Goal: Use online tool/utility

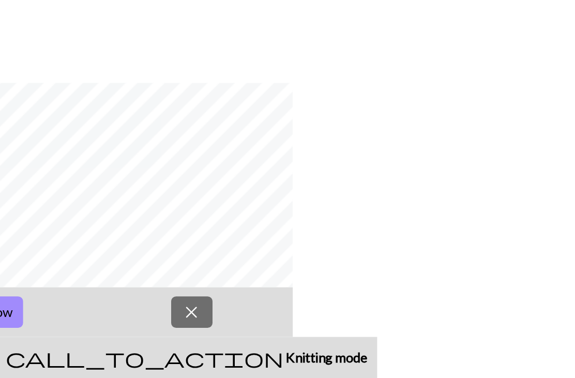
scroll to position [139, 0]
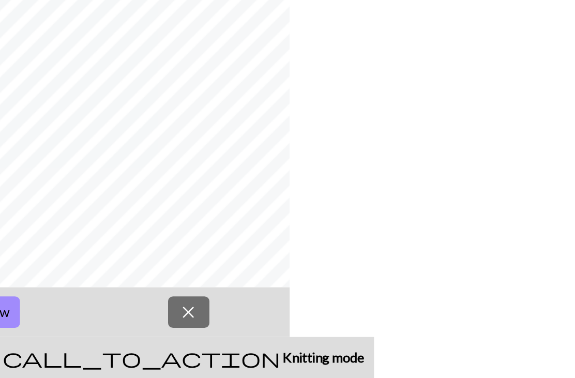
click at [174, 327] on button "arrow_upward Next Row" at bounding box center [179, 337] width 62 height 20
click at [173, 327] on button "arrow_upward Next Row" at bounding box center [179, 337] width 62 height 20
click at [175, 327] on button "arrow_upward Next Row" at bounding box center [179, 337] width 62 height 20
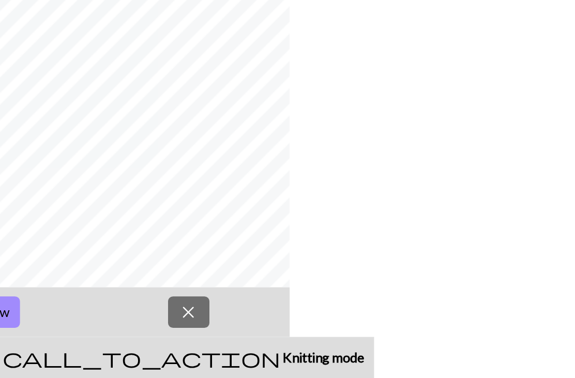
click at [175, 327] on button "arrow_upward Next Row" at bounding box center [179, 337] width 62 height 20
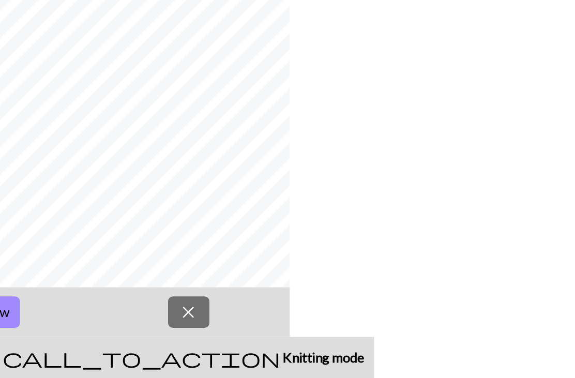
click at [175, 327] on button "arrow_upward Next Row" at bounding box center [179, 337] width 62 height 20
click at [174, 327] on button "arrow_upward Next Row" at bounding box center [179, 337] width 62 height 20
click at [173, 327] on button "arrow_upward Next Row" at bounding box center [179, 337] width 62 height 20
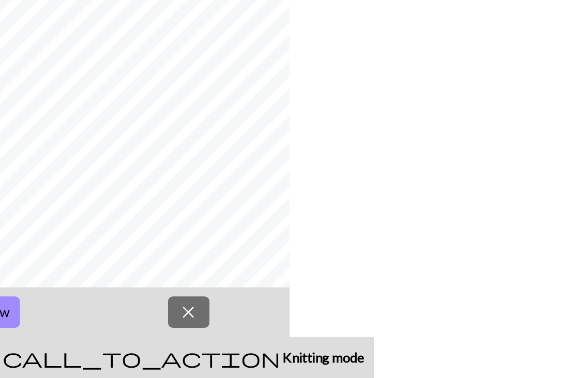
click at [173, 327] on button "arrow_upward Next Row" at bounding box center [179, 337] width 62 height 20
click at [174, 327] on button "arrow_upward Next Row" at bounding box center [179, 337] width 62 height 20
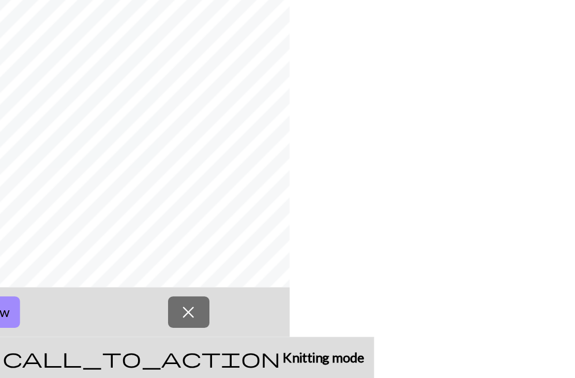
click at [175, 327] on button "arrow_upward Next Row" at bounding box center [179, 337] width 62 height 20
click at [176, 327] on button "arrow_upward Next Row" at bounding box center [179, 337] width 62 height 20
click at [175, 327] on button "arrow_upward Next Row" at bounding box center [179, 337] width 62 height 20
click at [176, 327] on button "arrow_upward Next Row" at bounding box center [179, 337] width 62 height 20
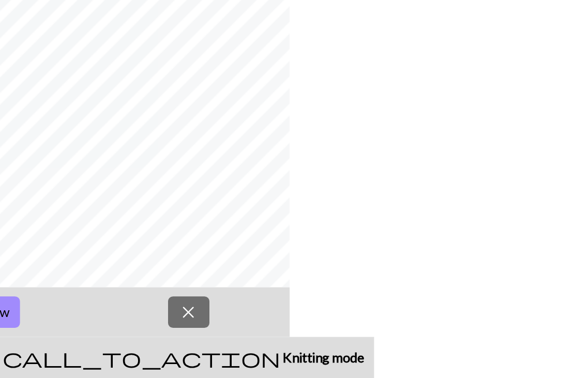
click at [176, 327] on button "arrow_upward Next Row" at bounding box center [179, 337] width 62 height 20
click at [177, 327] on button "arrow_upward Next Row" at bounding box center [179, 337] width 62 height 20
click at [176, 327] on button "arrow_upward Next Row" at bounding box center [179, 337] width 62 height 20
click at [175, 327] on button "arrow_upward Next Row" at bounding box center [179, 337] width 62 height 20
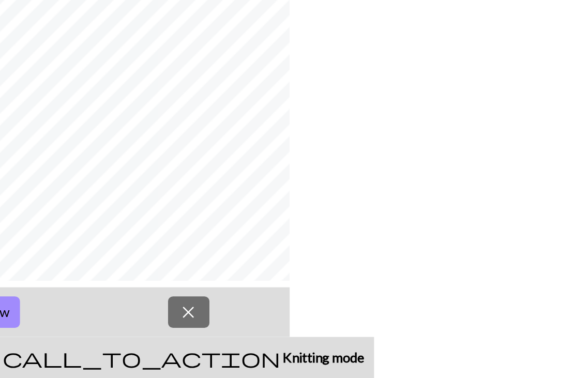
scroll to position [76, 0]
click at [173, 327] on button "arrow_upward Next Row" at bounding box center [179, 337] width 62 height 20
click at [156, 329] on span "arrow_upward" at bounding box center [161, 336] width 12 height 14
click at [181, 327] on button "arrow_upward Next Row" at bounding box center [179, 337] width 62 height 20
click at [191, 327] on button "arrow_upward Next Row" at bounding box center [179, 337] width 62 height 20
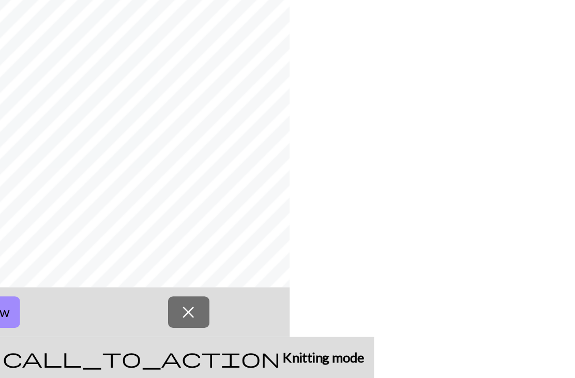
click at [194, 327] on button "arrow_upward Next Row" at bounding box center [179, 337] width 62 height 20
click at [251, 321] on div "arrow_downward Previous Row On row 55 arrow_upward Next Row close" at bounding box center [90, 336] width 575 height 31
click at [185, 327] on button "arrow_upward Next Row" at bounding box center [179, 337] width 62 height 20
click at [200, 327] on button "arrow_upward Next Row" at bounding box center [179, 337] width 62 height 20
click at [186, 359] on div "ink_eraser Erase Erase" at bounding box center [112, 365] width 145 height 12
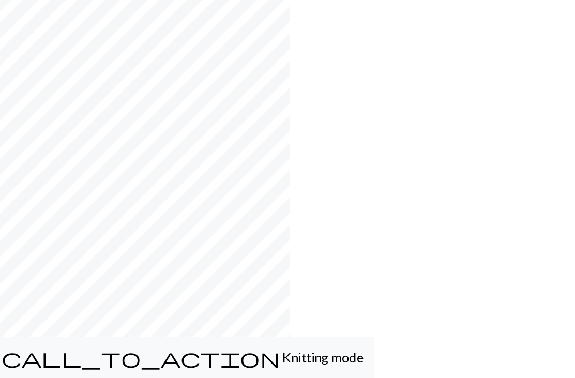
click at [27, 359] on div "x Symbol" at bounding box center [6, 365] width 41 height 12
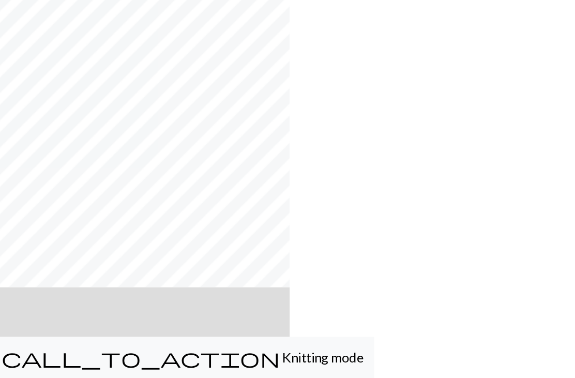
click at [33, 352] on button "Symbol" at bounding box center [5, 365] width 53 height 26
click at [191, 352] on button "ink_eraser Erase Erase" at bounding box center [112, 365] width 159 height 26
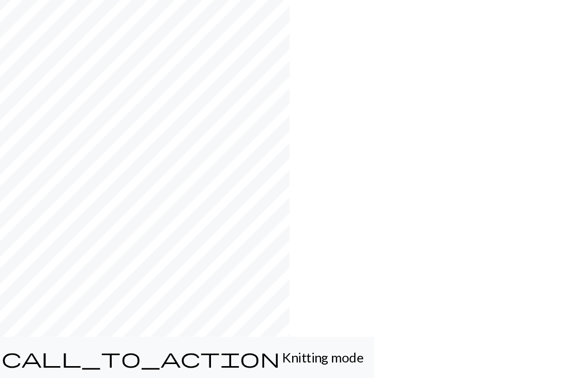
click at [27, 359] on div "x Symbol" at bounding box center [6, 365] width 41 height 12
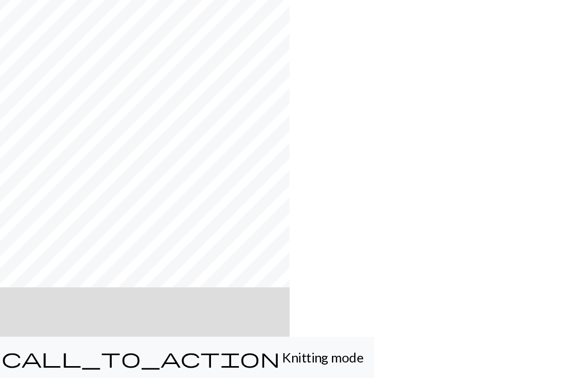
click at [185, 359] on div "ink_eraser Erase Erase" at bounding box center [111, 365] width 145 height 12
